Goal: Use online tool/utility: Utilize a website feature to perform a specific function

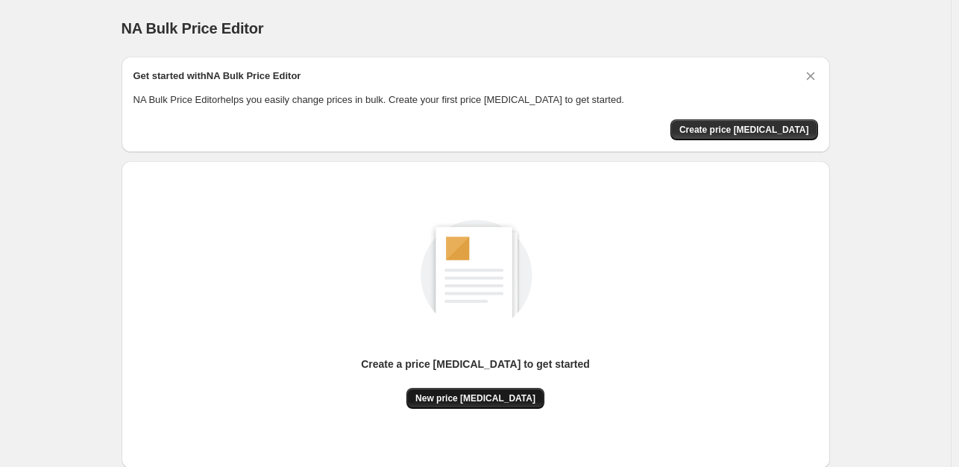
click at [500, 397] on span "New price change job" at bounding box center [475, 398] width 120 height 12
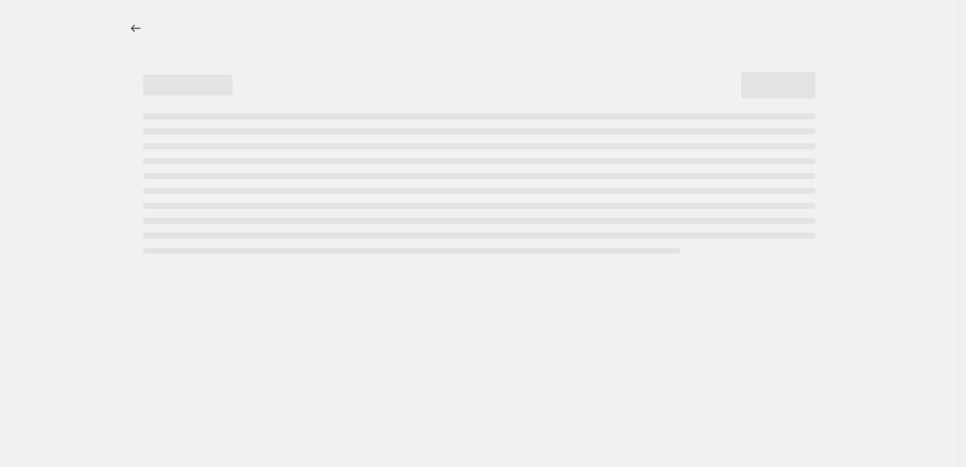
select select "percentage"
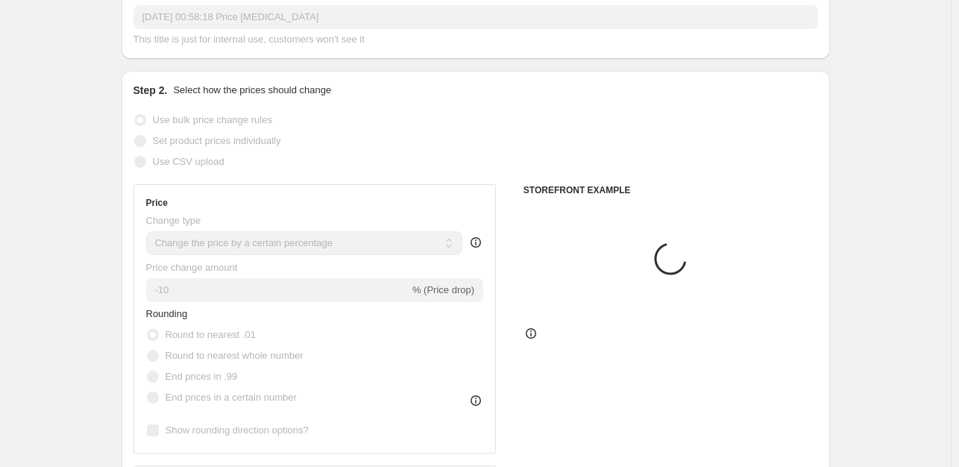
scroll to position [149, 0]
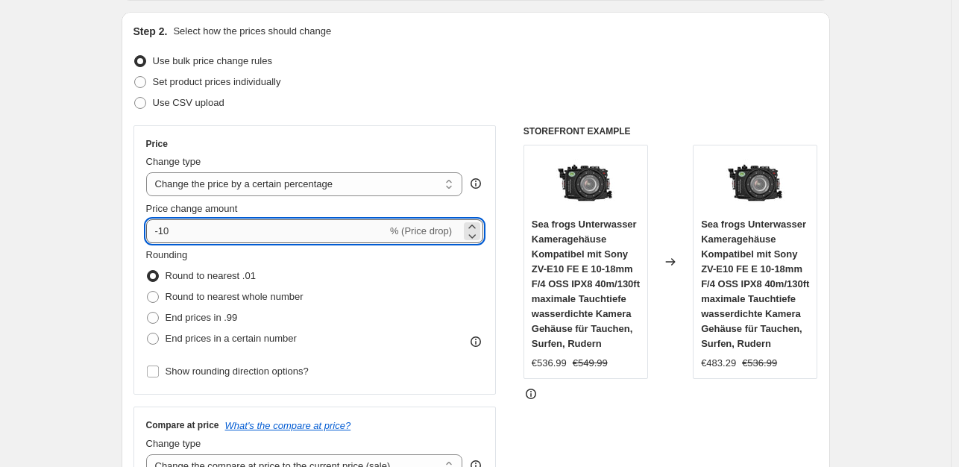
click at [298, 239] on input "-10" at bounding box center [266, 231] width 241 height 24
type input "-1"
type input "-2"
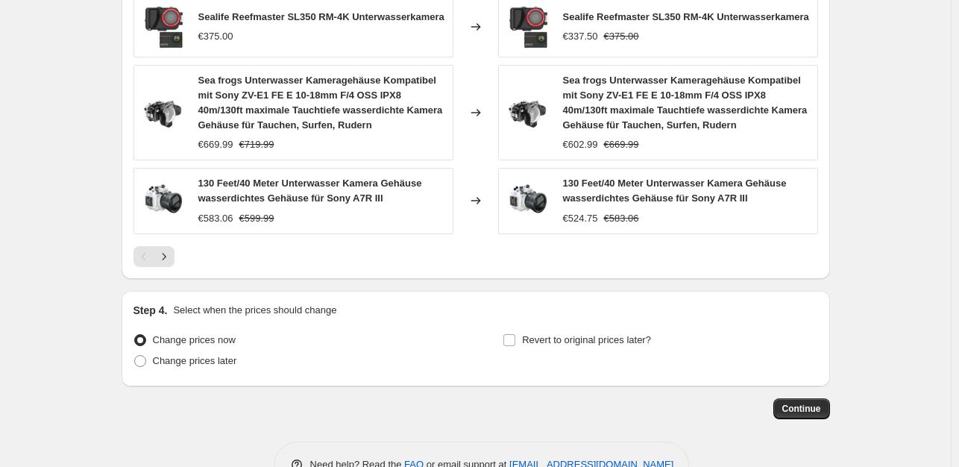
scroll to position [1131, 0]
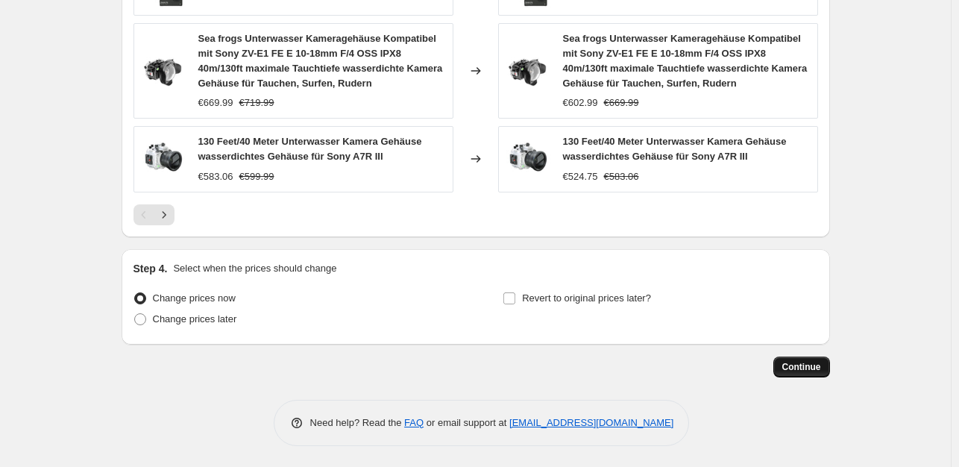
type input "-35"
click at [789, 361] on span "Continue" at bounding box center [801, 367] width 39 height 12
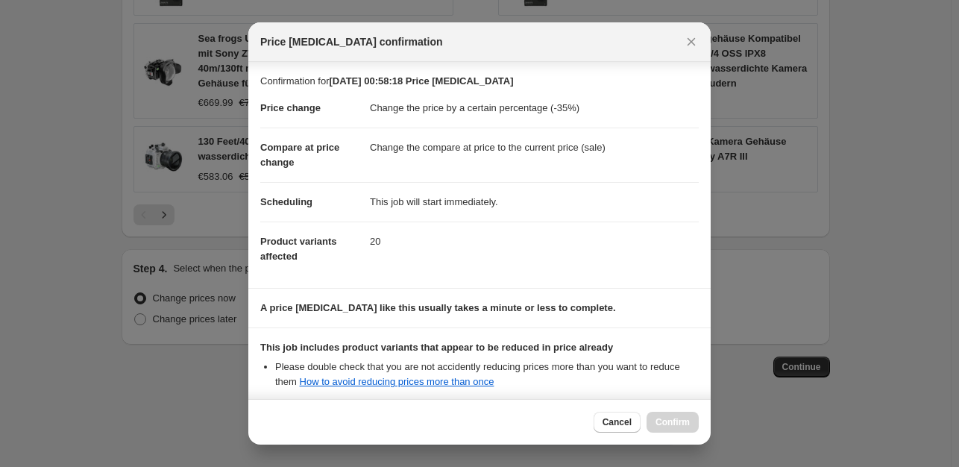
scroll to position [160, 0]
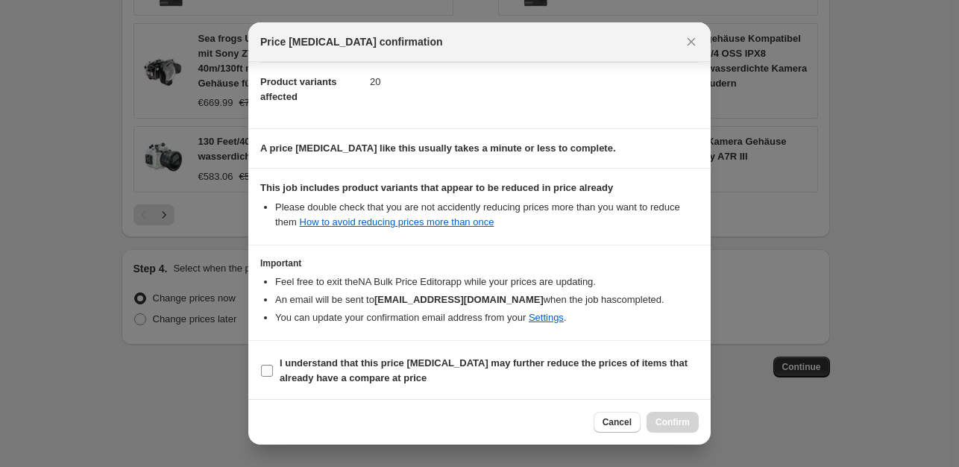
click at [265, 369] on input "I understand that this price change job may further reduce the prices of items …" at bounding box center [267, 371] width 12 height 12
checkbox input "true"
click at [665, 421] on span "Confirm" at bounding box center [673, 422] width 34 height 12
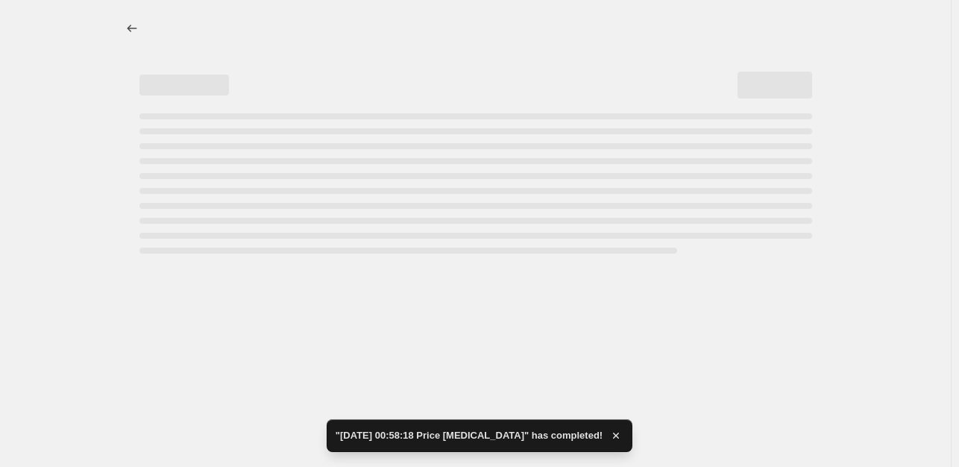
select select "percentage"
